Goal: Navigation & Orientation: Find specific page/section

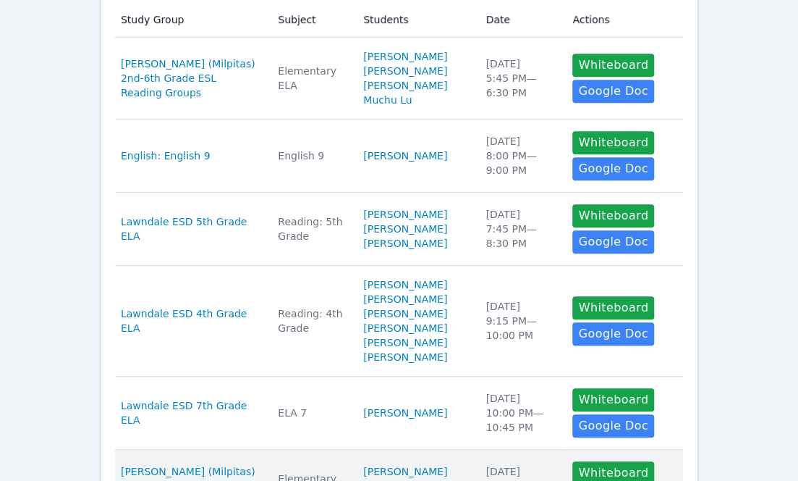
scroll to position [276, 0]
